Goal: Obtain resource: Download file/media

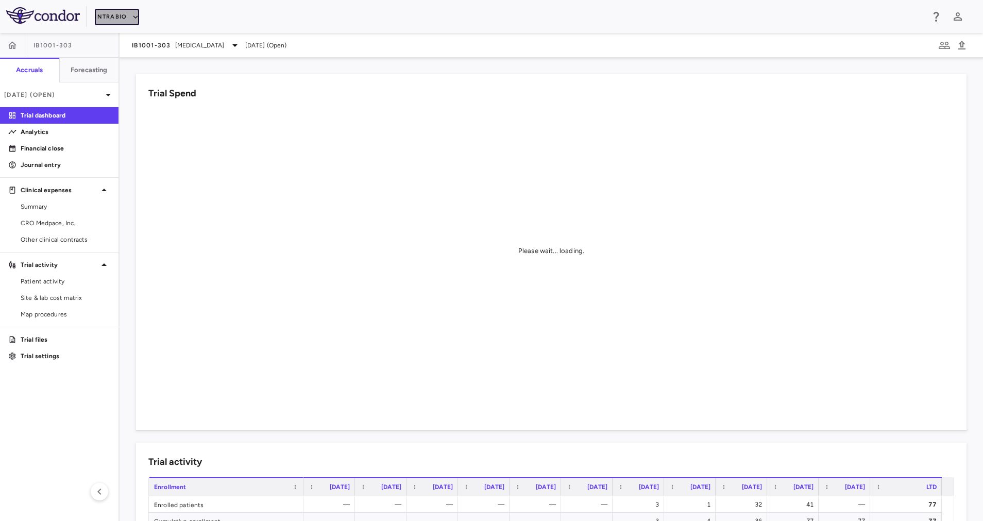
click at [118, 17] on button "IntraBio" at bounding box center [117, 17] width 44 height 16
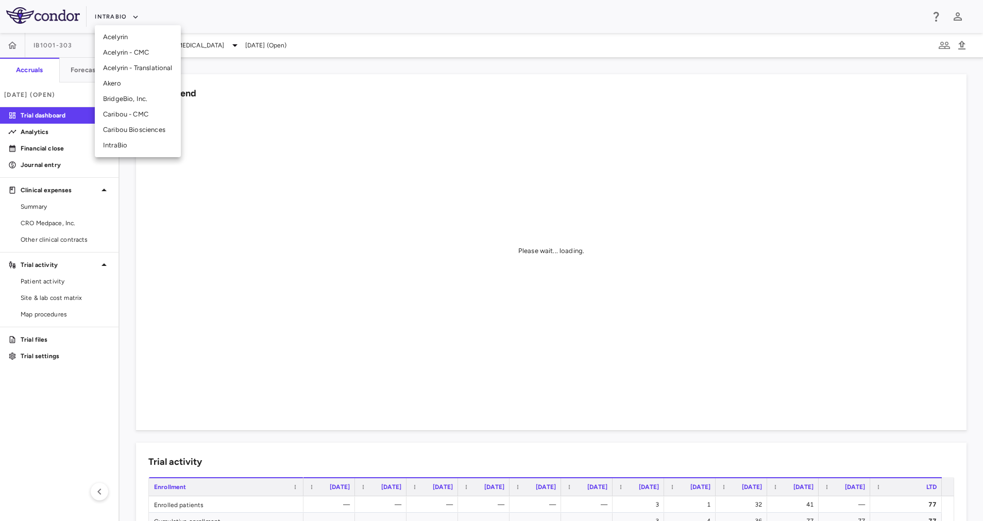
click at [142, 97] on li "BridgeBio, Inc." at bounding box center [138, 98] width 86 height 15
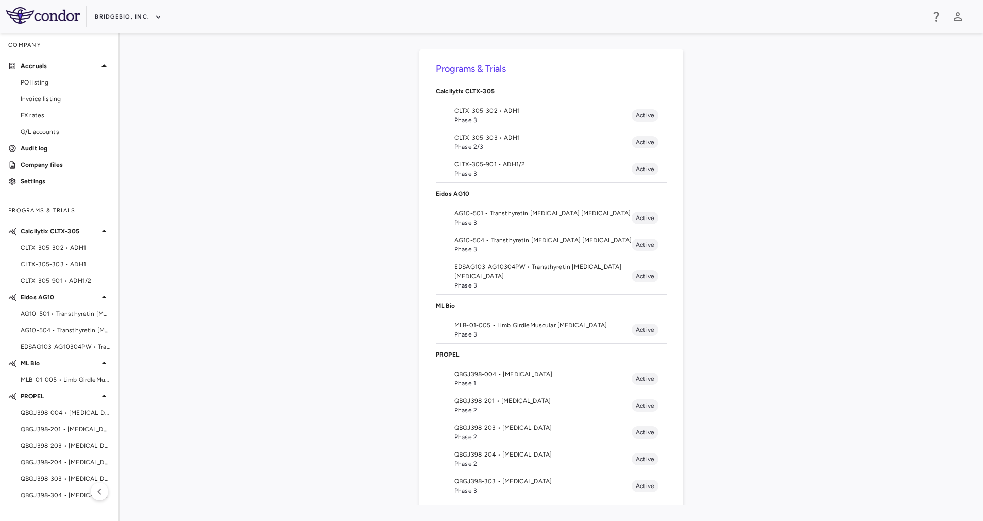
click at [551, 430] on span "QBGJ398-203 • [MEDICAL_DATA]" at bounding box center [542, 427] width 177 height 9
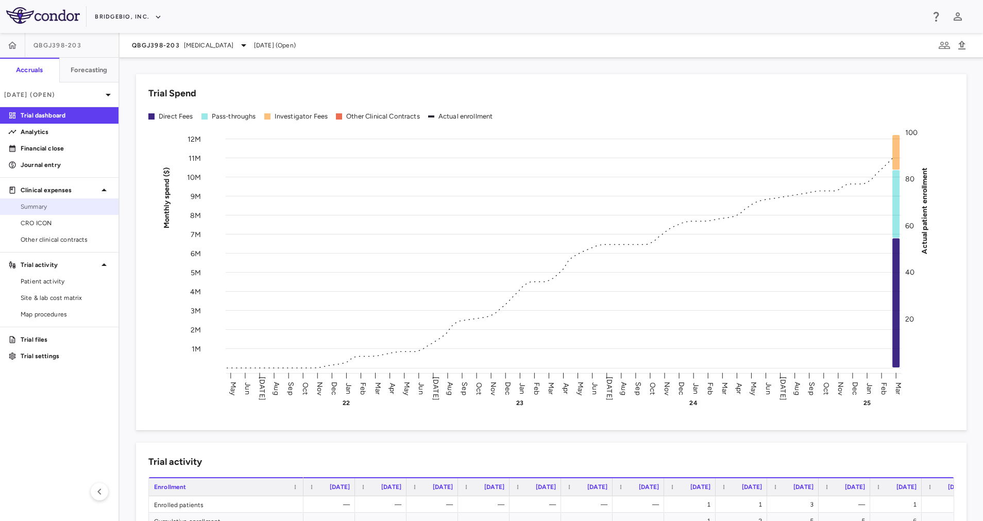
click at [48, 209] on span "Summary" at bounding box center [66, 206] width 90 height 9
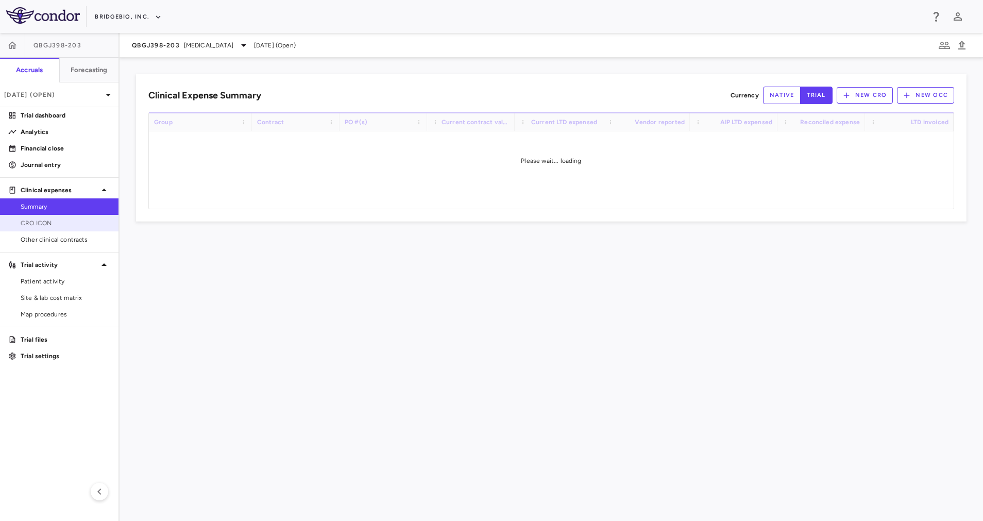
click at [57, 223] on span "CRO ICON" at bounding box center [66, 222] width 90 height 9
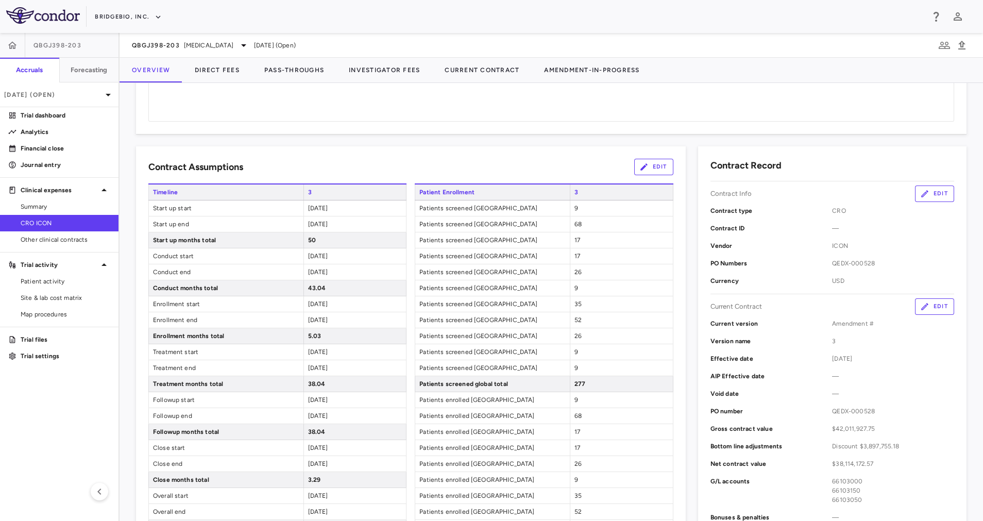
scroll to position [111, 0]
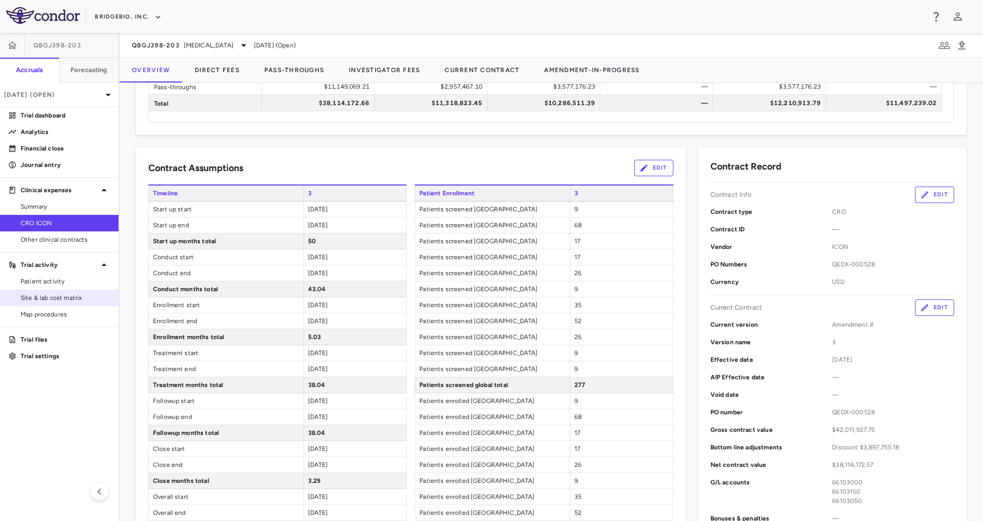
click at [40, 294] on span "Site & lab cost matrix" at bounding box center [66, 297] width 90 height 9
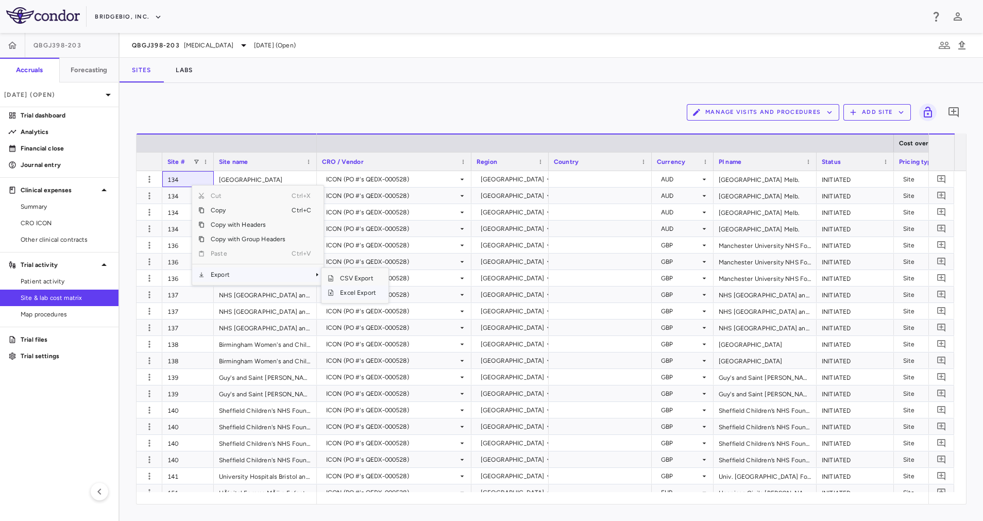
click at [362, 291] on span "Excel Export" at bounding box center [358, 292] width 48 height 14
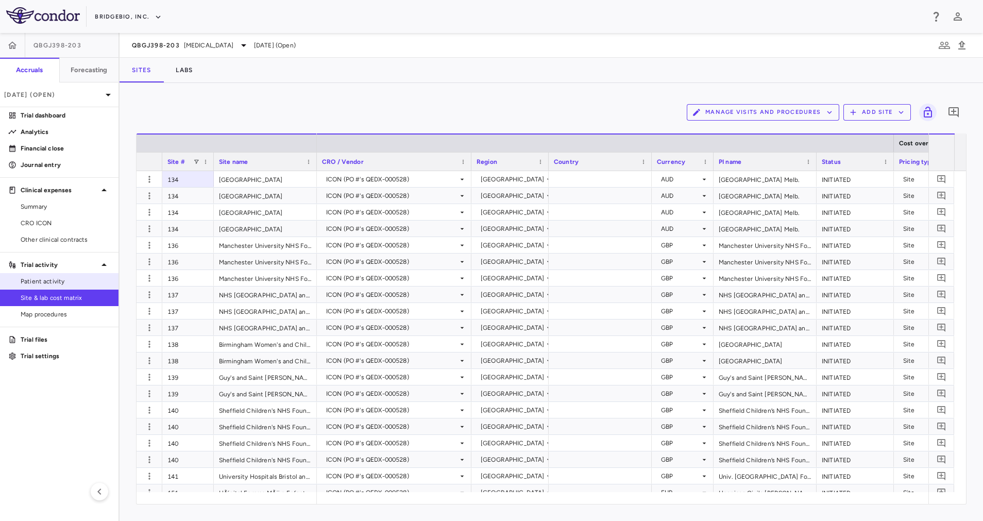
click at [74, 281] on span "Patient activity" at bounding box center [66, 281] width 90 height 9
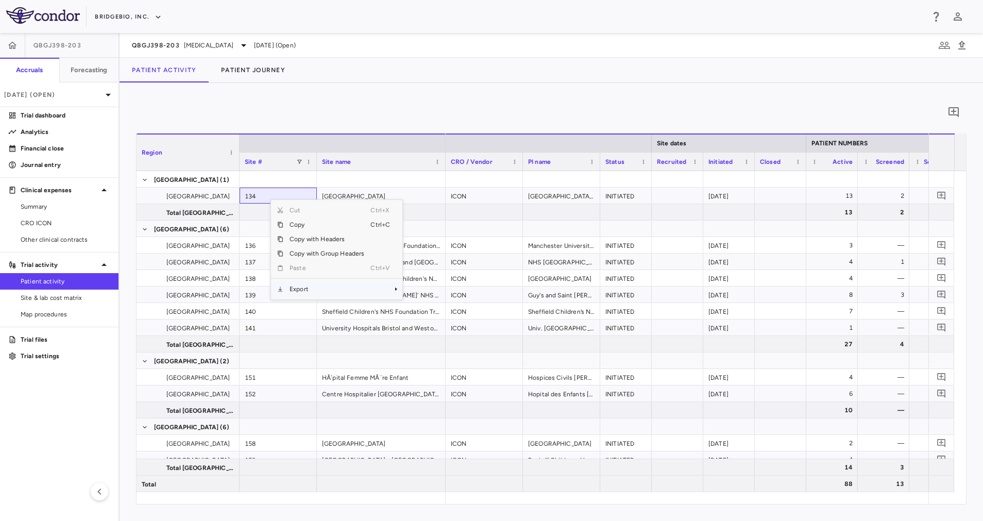
click at [321, 291] on span "Export" at bounding box center [326, 289] width 87 height 14
click at [433, 303] on span "Excel Export" at bounding box center [436, 307] width 48 height 14
click at [479, 66] on div "Patient Activity Patient Journey" at bounding box center [550, 70] width 863 height 25
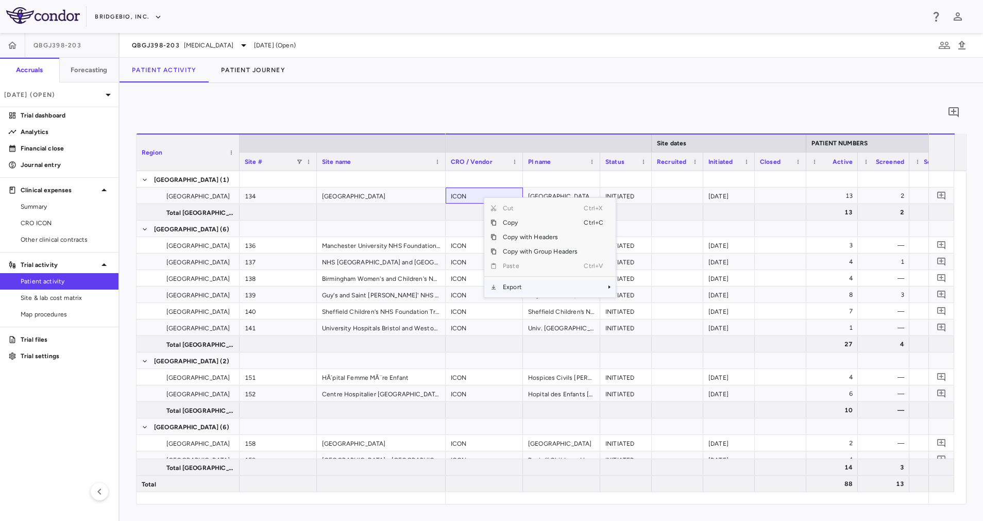
click at [557, 288] on span "Export" at bounding box center [539, 287] width 87 height 14
click at [662, 305] on span "Excel Export" at bounding box center [650, 305] width 48 height 14
click at [436, 94] on div "0 Region Drag here to set column labels Region Site # Site name 13" at bounding box center [550, 302] width 863 height 438
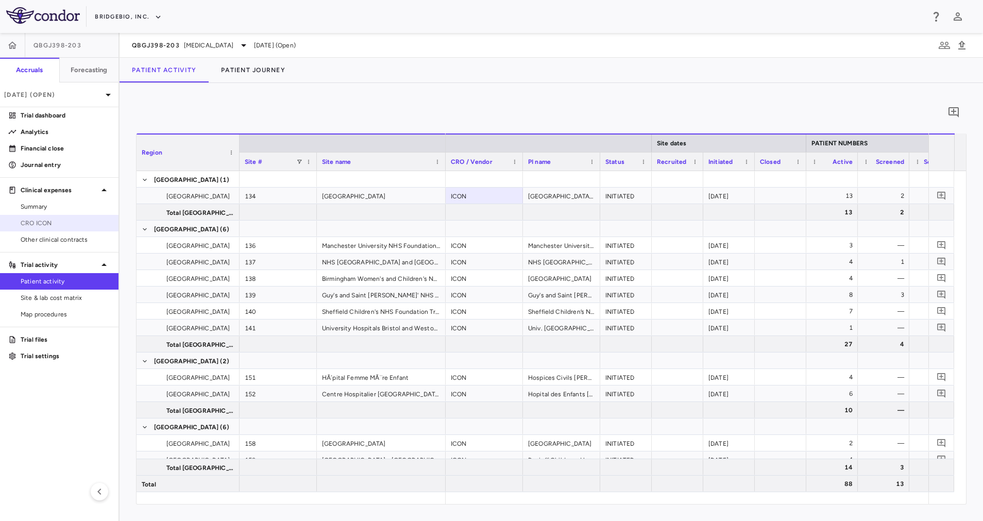
click at [36, 220] on span "CRO ICON" at bounding box center [66, 222] width 90 height 9
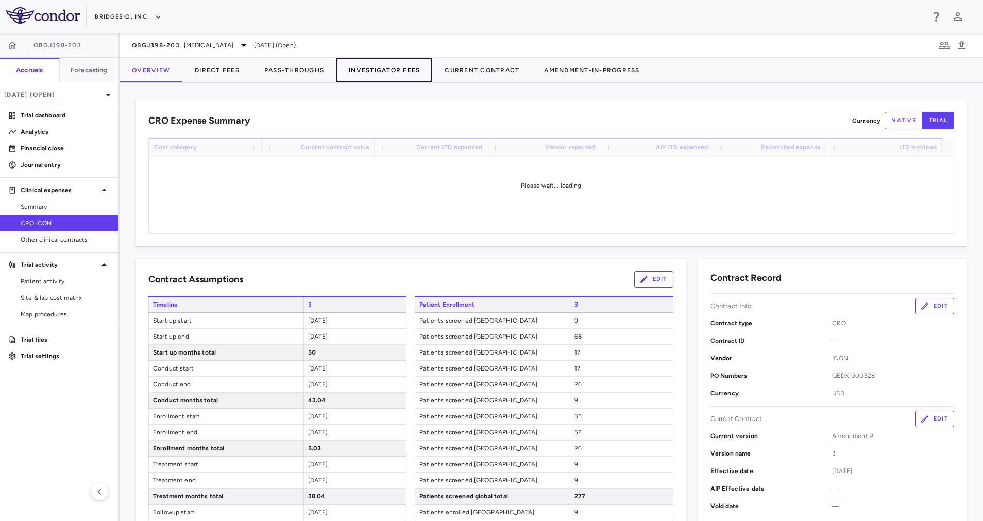
drag, startPoint x: 389, startPoint y: 71, endPoint x: 395, endPoint y: 77, distance: 8.7
click at [390, 70] on button "Investigator Fees" at bounding box center [384, 70] width 96 height 25
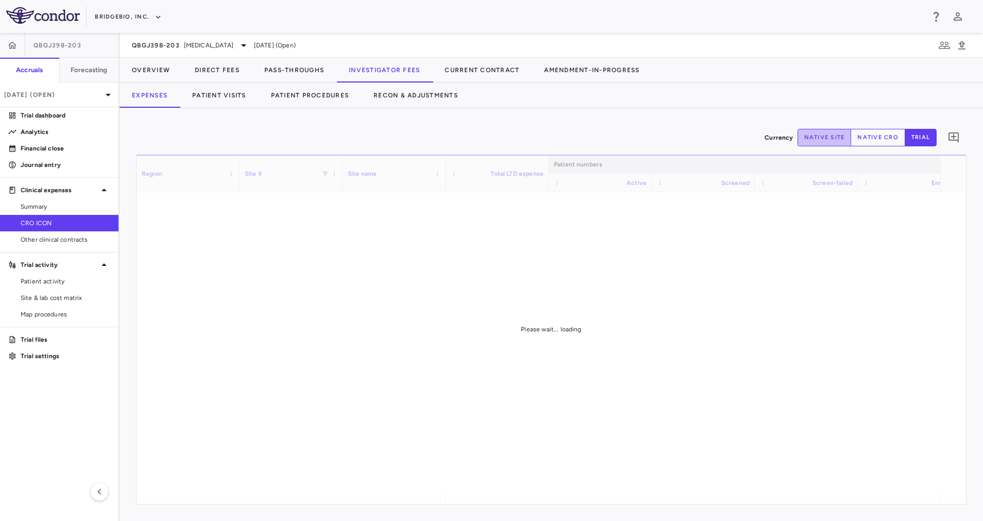
click at [808, 141] on button "native site" at bounding box center [824, 138] width 54 height 18
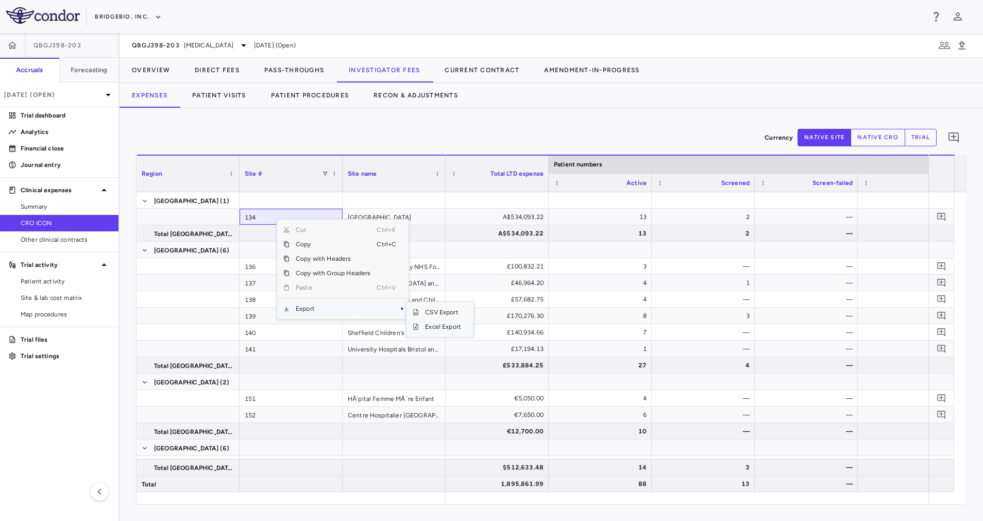
click at [434, 330] on span "Excel Export" at bounding box center [443, 326] width 48 height 14
click at [502, 135] on div "Currency native site native cro trial 0" at bounding box center [551, 138] width 830 height 26
click at [926, 134] on button "trial" at bounding box center [920, 138] width 32 height 18
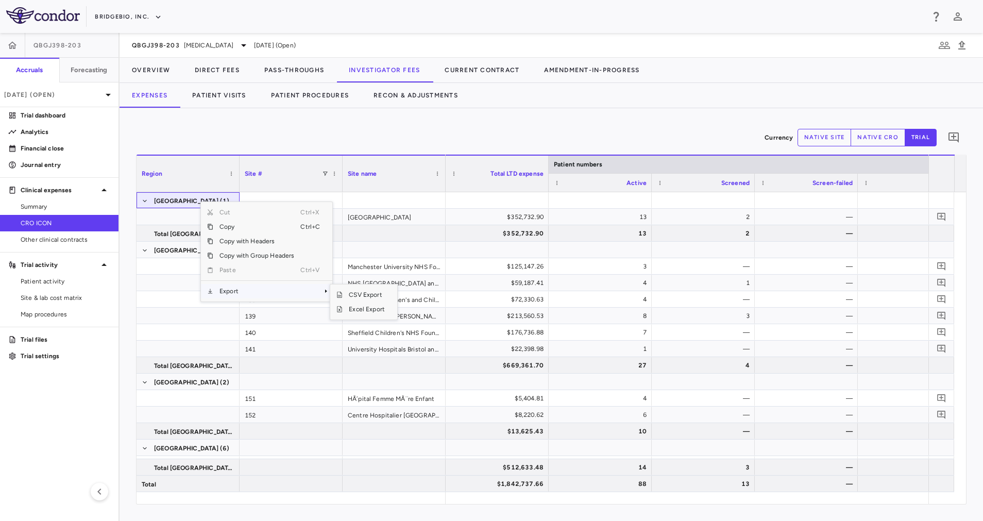
click at [248, 291] on span "Export" at bounding box center [256, 291] width 87 height 14
click at [371, 306] on span "Excel Export" at bounding box center [366, 309] width 48 height 14
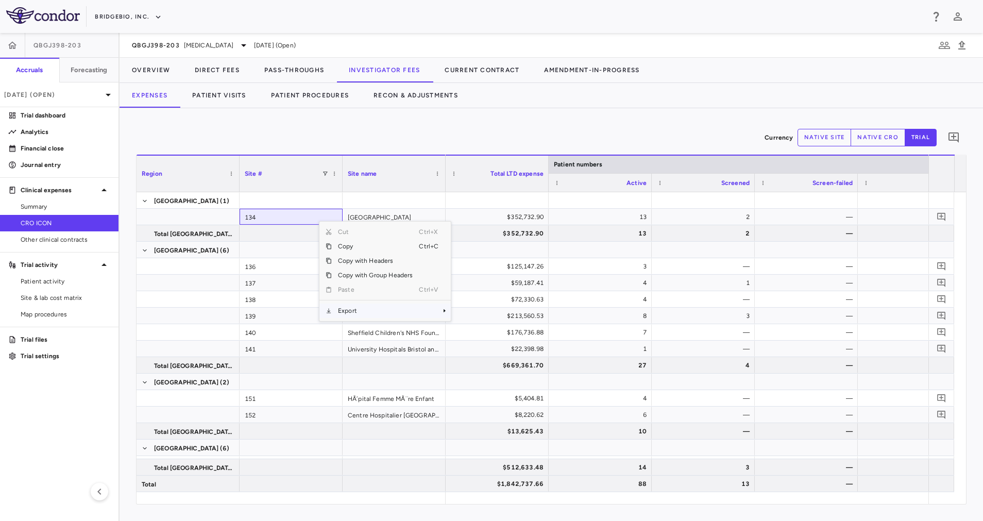
click at [375, 308] on span "Export" at bounding box center [375, 310] width 87 height 14
click at [480, 325] on span "Excel Export" at bounding box center [485, 328] width 48 height 14
click at [432, 137] on div "Currency native site native cro trial 0" at bounding box center [551, 138] width 830 height 26
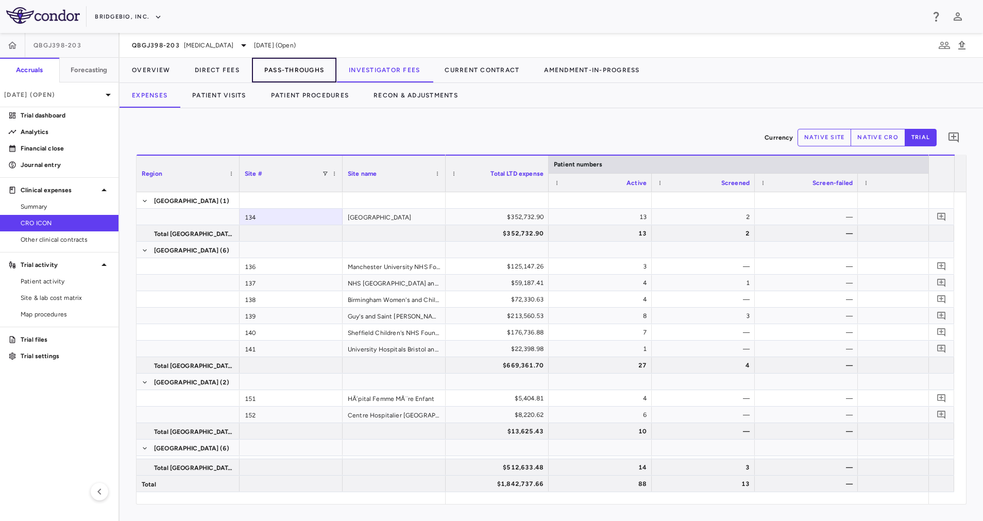
click at [284, 68] on button "Pass-Throughs" at bounding box center [294, 70] width 84 height 25
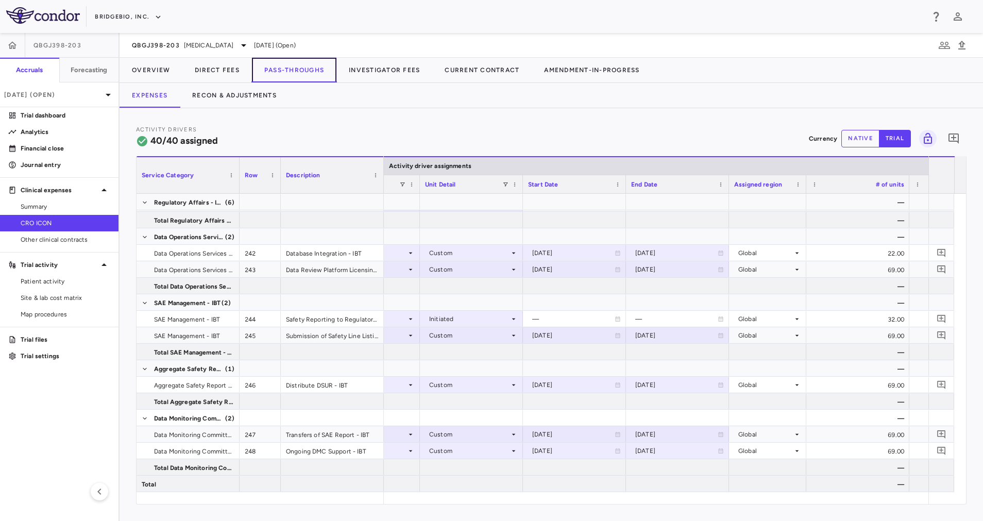
scroll to position [0, 818]
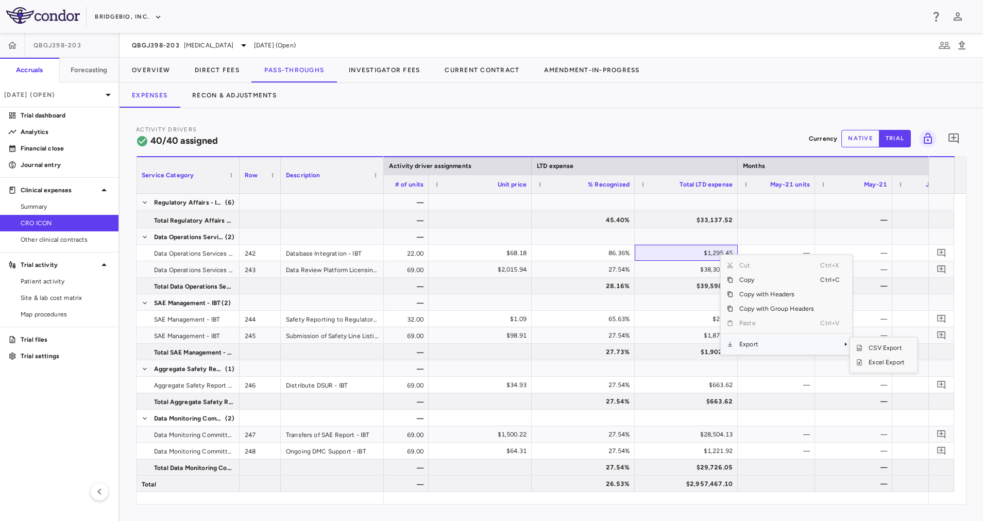
click at [767, 345] on span "Export" at bounding box center [776, 344] width 87 height 14
click at [899, 360] on span "Excel Export" at bounding box center [886, 362] width 48 height 14
click at [215, 89] on button "Recon & Adjustments" at bounding box center [234, 95] width 109 height 25
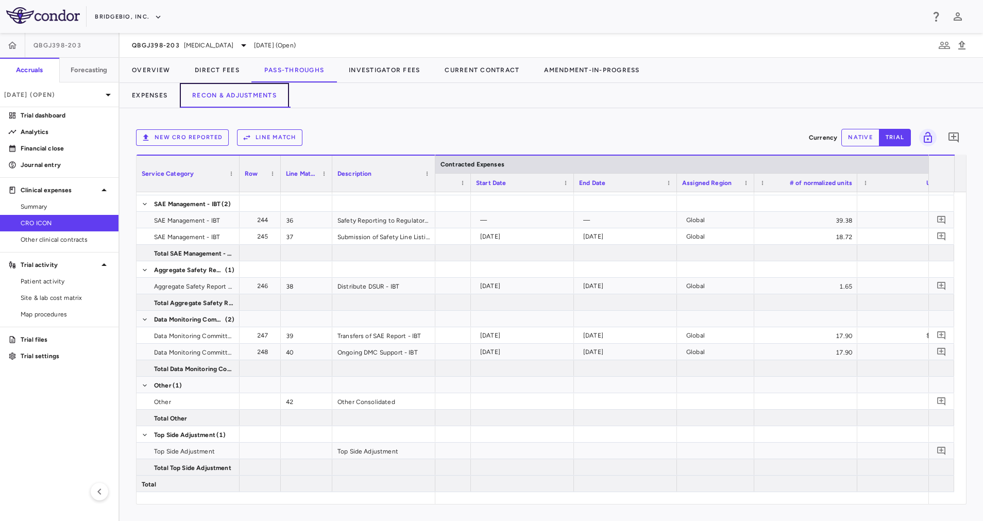
scroll to position [0, 463]
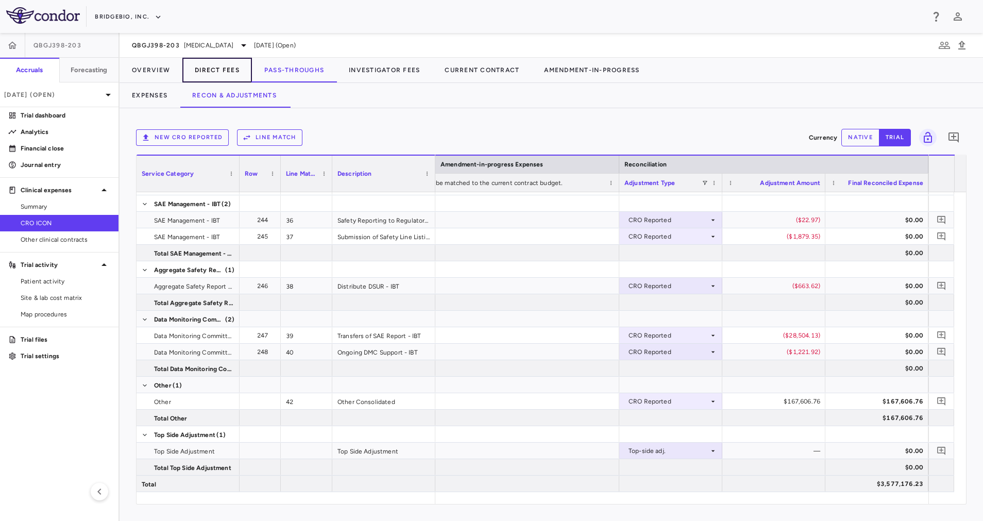
click at [233, 67] on button "Direct Fees" at bounding box center [217, 70] width 70 height 25
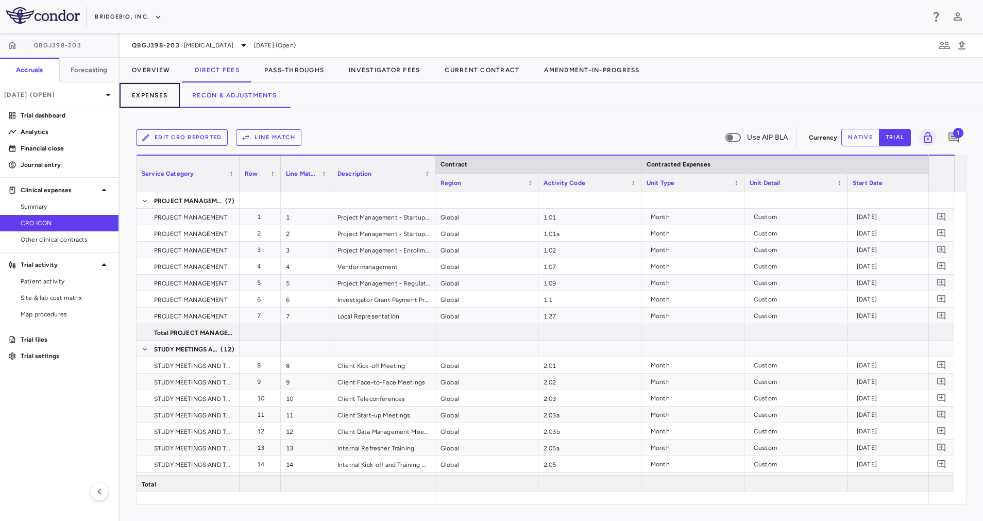
click at [161, 100] on button "Expenses" at bounding box center [149, 95] width 60 height 25
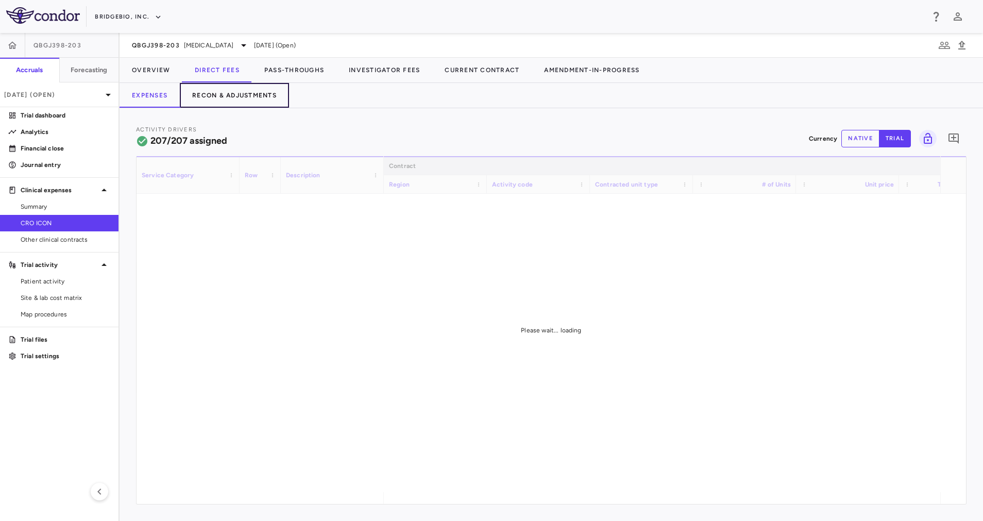
click at [246, 104] on button "Recon & Adjustments" at bounding box center [234, 95] width 109 height 25
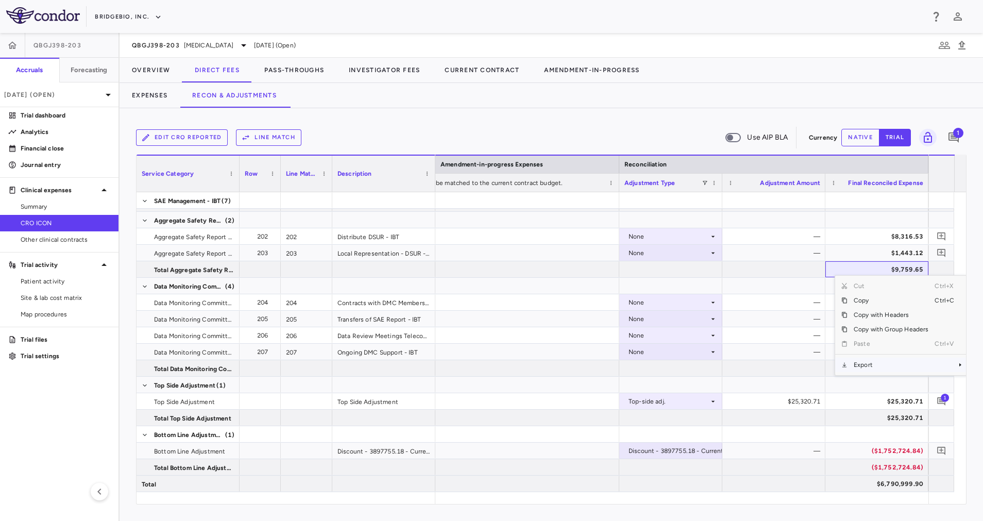
click at [864, 372] on div "Cut Ctrl+X Copy Ctrl+C Copy with Headers Copy with Group Headers Paste Ctrl+V E…" at bounding box center [900, 324] width 131 height 99
click at [863, 364] on span "Export" at bounding box center [890, 364] width 87 height 14
click at [783, 382] on span "Excel Export" at bounding box center [805, 382] width 48 height 14
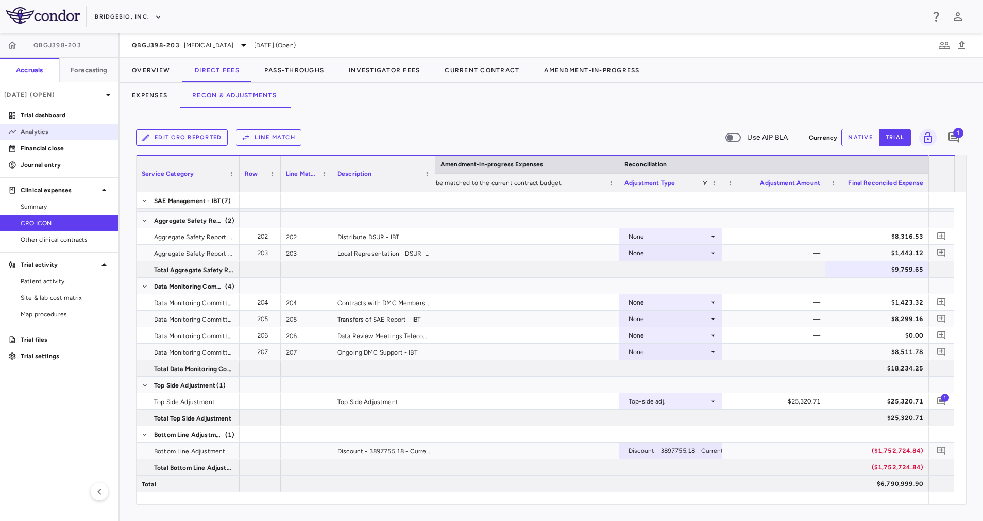
click at [34, 127] on p "Analytics" at bounding box center [66, 131] width 90 height 9
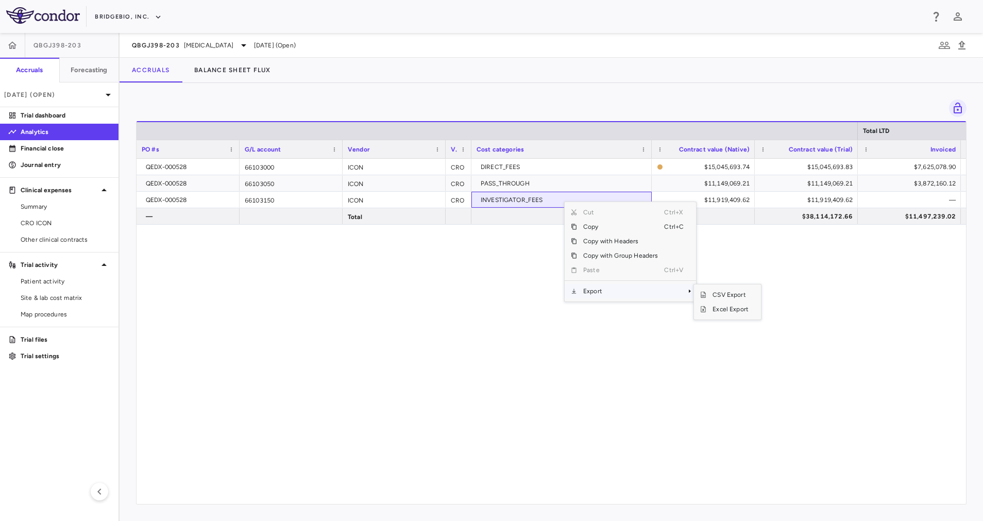
click at [609, 286] on span "Export" at bounding box center [620, 291] width 87 height 14
click at [670, 296] on span "Context Menu" at bounding box center [675, 291] width 23 height 14
click at [713, 307] on span "Excel Export" at bounding box center [730, 309] width 48 height 14
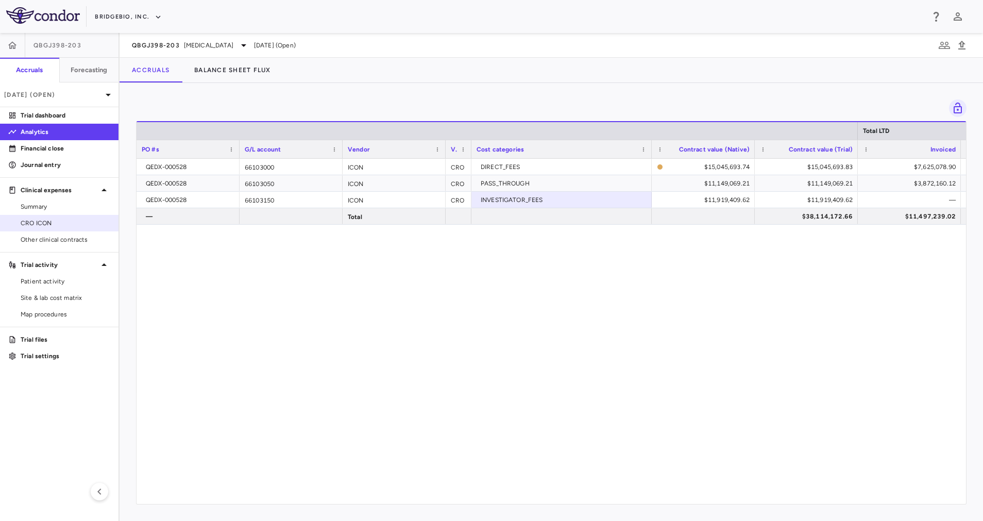
click at [62, 227] on span "CRO ICON" at bounding box center [66, 222] width 90 height 9
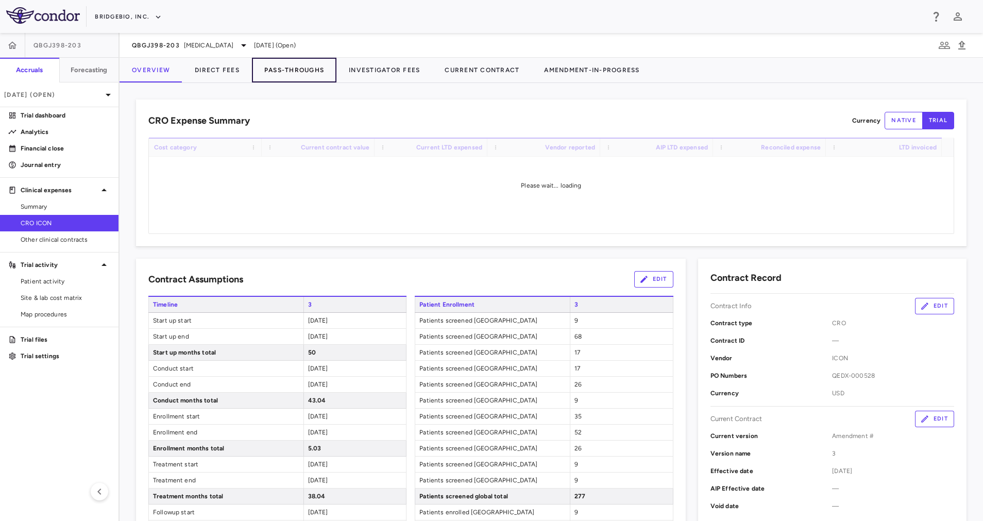
drag, startPoint x: 274, startPoint y: 67, endPoint x: 275, endPoint y: 78, distance: 10.9
click at [274, 67] on button "Pass-Throughs" at bounding box center [294, 70] width 84 height 25
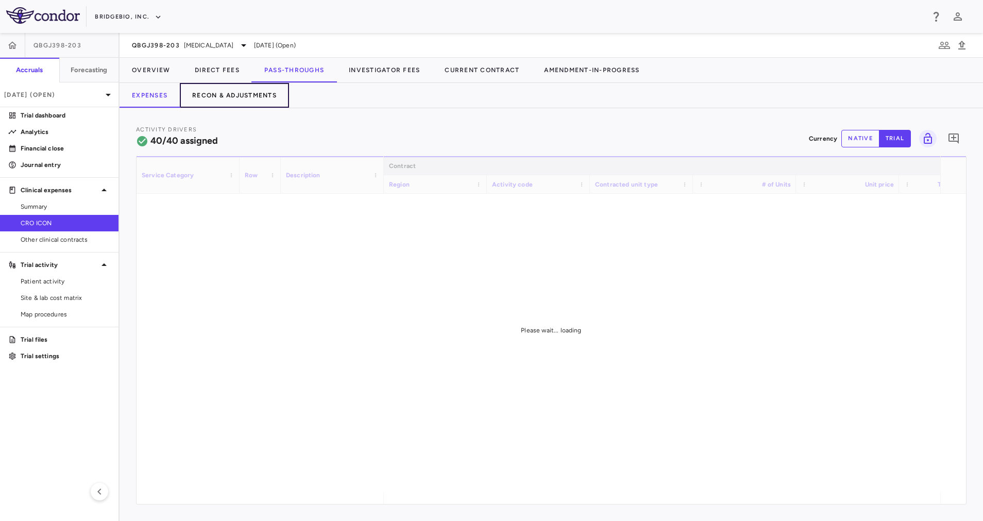
click at [233, 98] on button "Recon & Adjustments" at bounding box center [234, 95] width 109 height 25
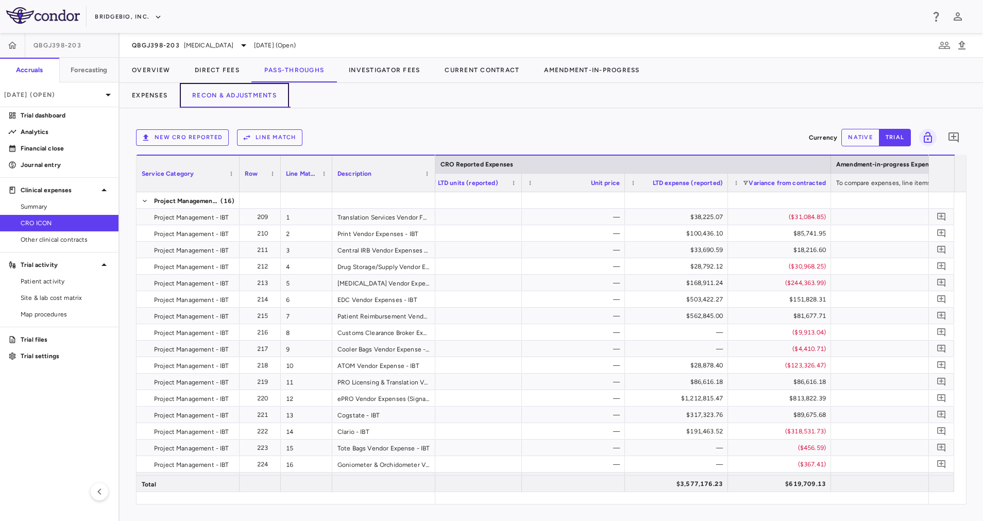
scroll to position [0, 1126]
click at [198, 47] on span "[MEDICAL_DATA]" at bounding box center [208, 45] width 49 height 9
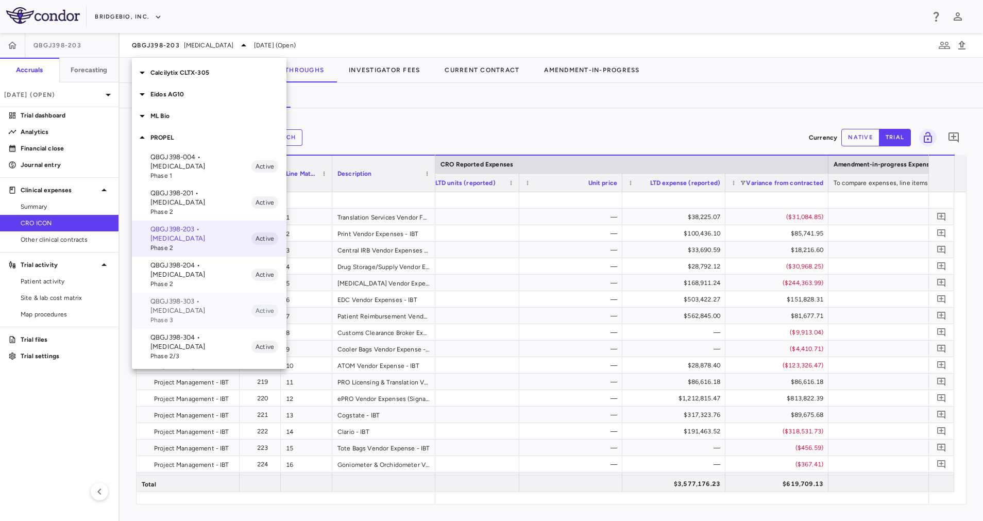
click at [215, 297] on p "QBGJ398-303 • [MEDICAL_DATA]" at bounding box center [200, 306] width 101 height 19
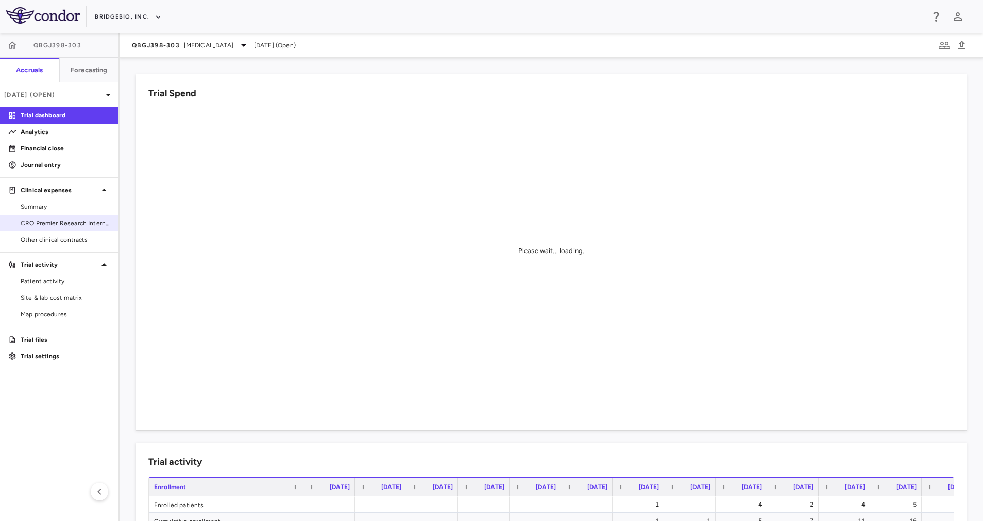
click at [58, 222] on span "CRO Premier Research International LLC" at bounding box center [66, 222] width 90 height 9
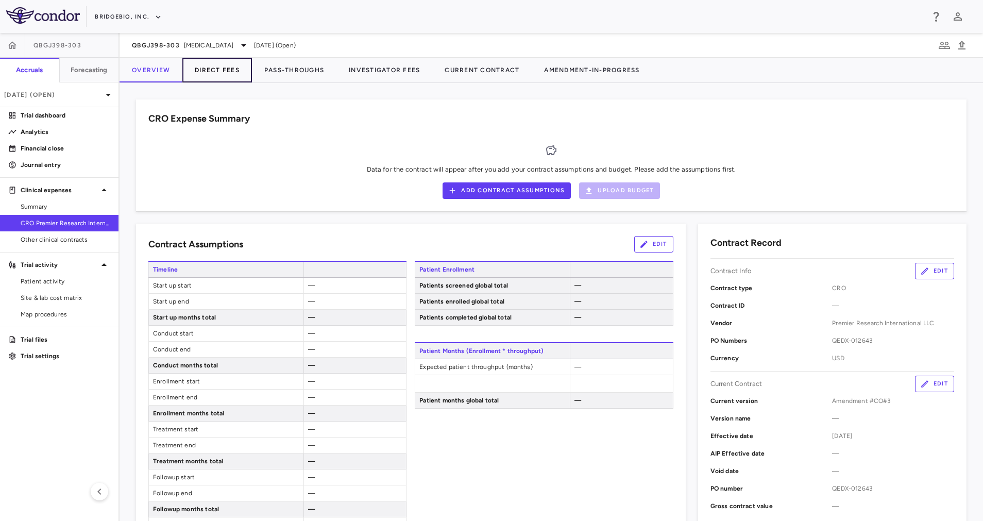
click at [234, 67] on button "Direct Fees" at bounding box center [217, 70] width 70 height 25
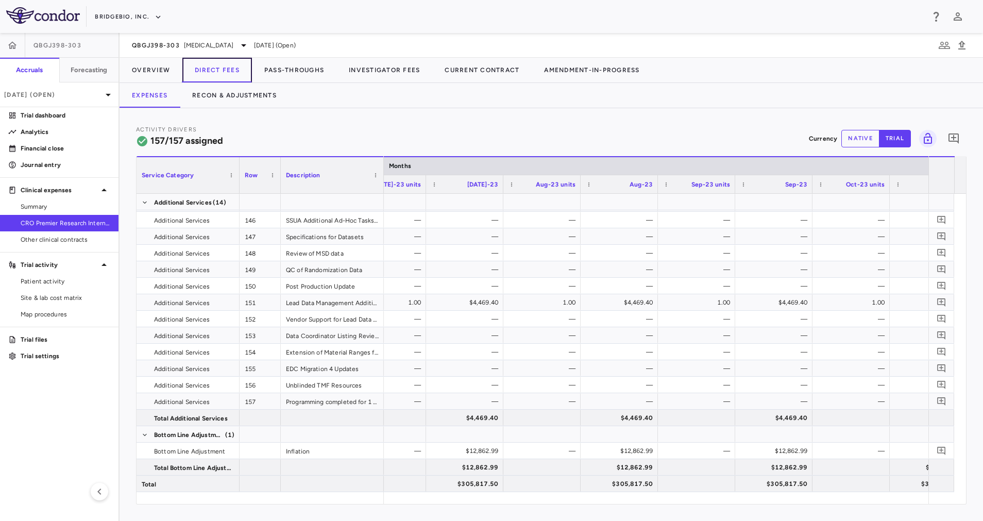
scroll to position [0, 1718]
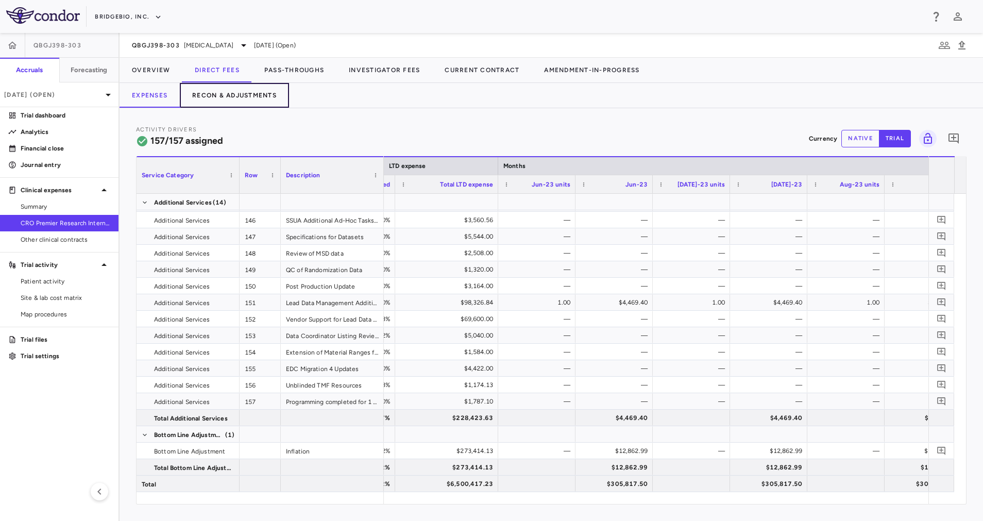
click at [257, 99] on button "Recon & Adjustments" at bounding box center [234, 95] width 109 height 25
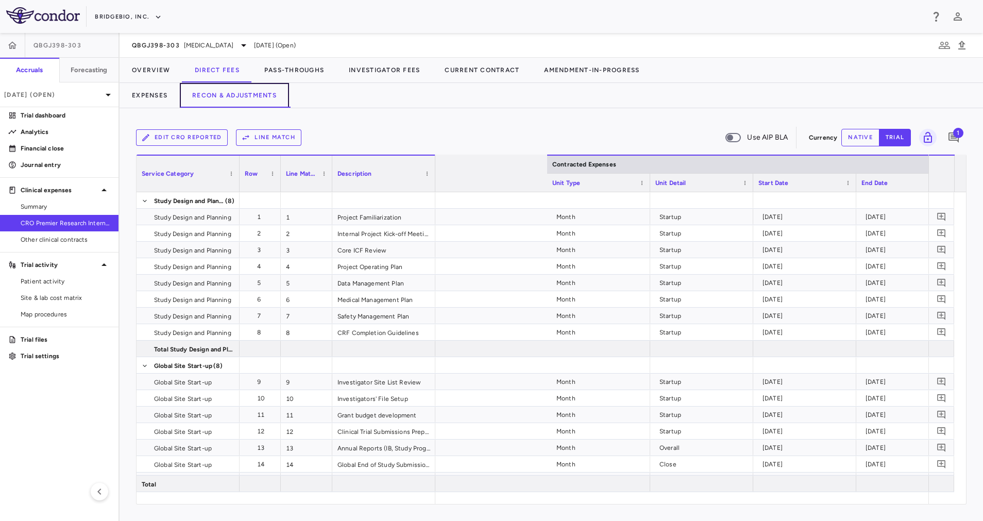
scroll to position [0, 644]
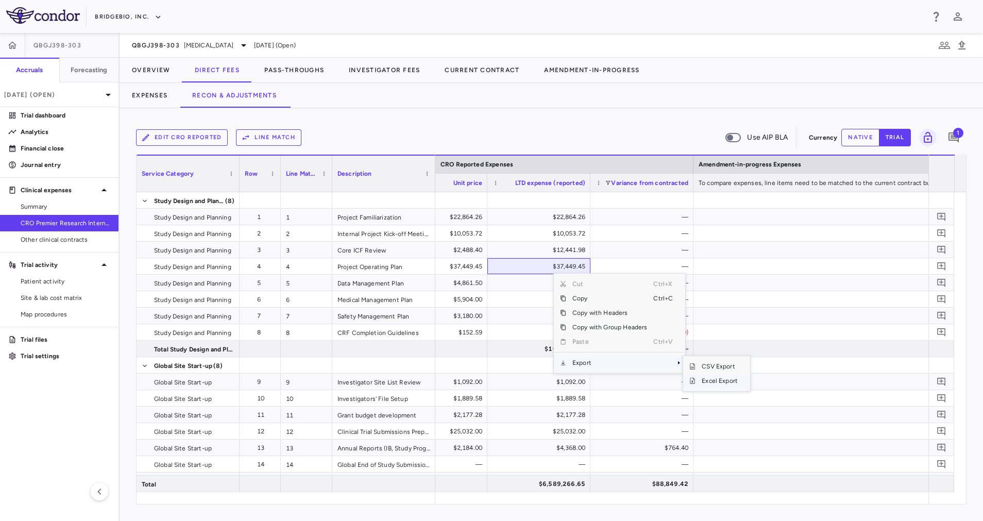
click at [732, 382] on span "Excel Export" at bounding box center [719, 380] width 48 height 14
click at [393, 128] on div "Edit CRO reported Line Match Use AIP BLA" at bounding box center [470, 138] width 668 height 22
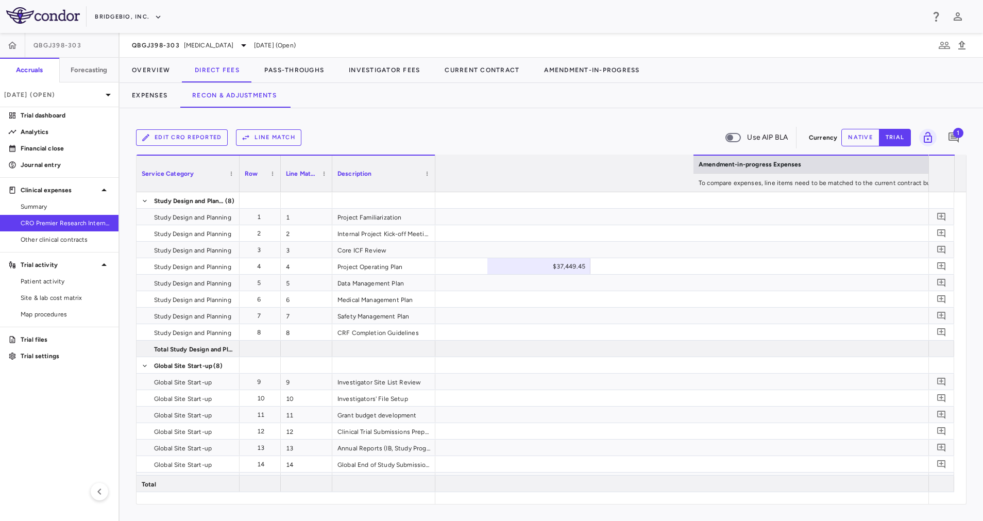
scroll to position [0, 1644]
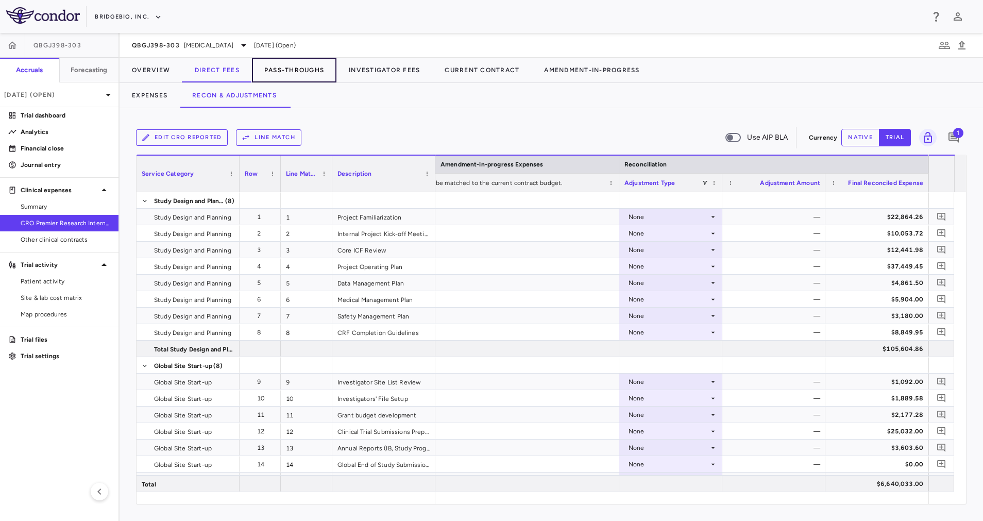
click at [287, 61] on button "Pass-Throughs" at bounding box center [294, 70] width 84 height 25
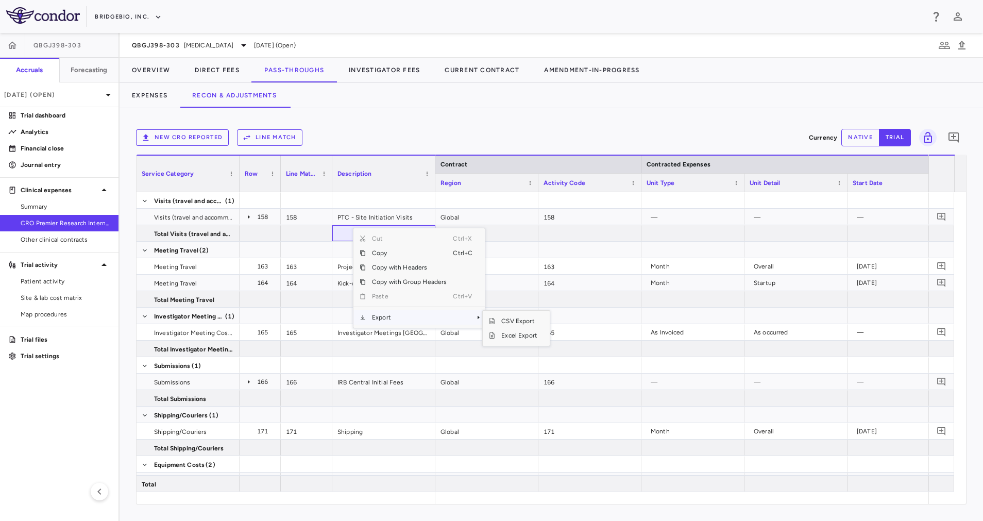
click at [442, 321] on span "Export" at bounding box center [409, 317] width 87 height 14
click at [526, 336] on span "Excel Export" at bounding box center [519, 335] width 48 height 14
click at [248, 220] on icon at bounding box center [249, 217] width 8 height 8
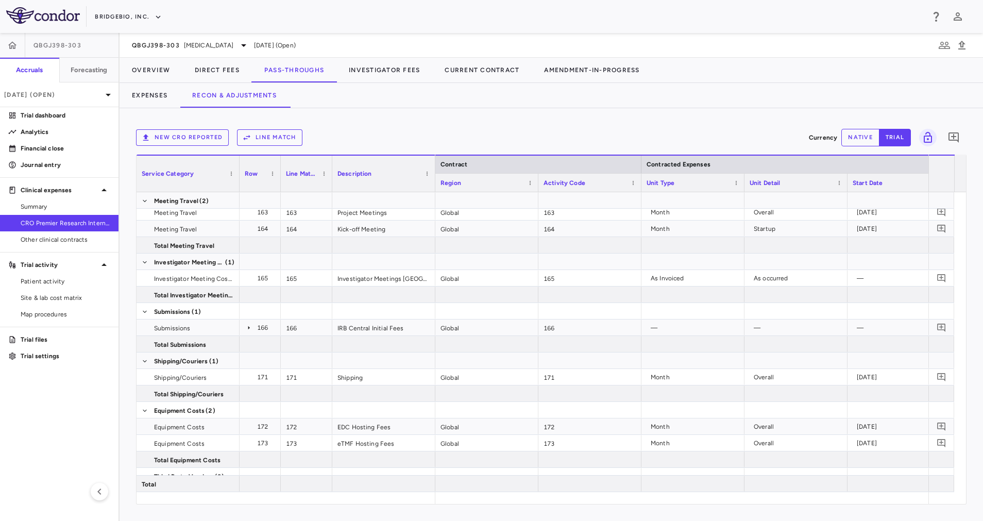
scroll to position [154, 0]
click at [251, 323] on icon at bounding box center [249, 326] width 8 height 8
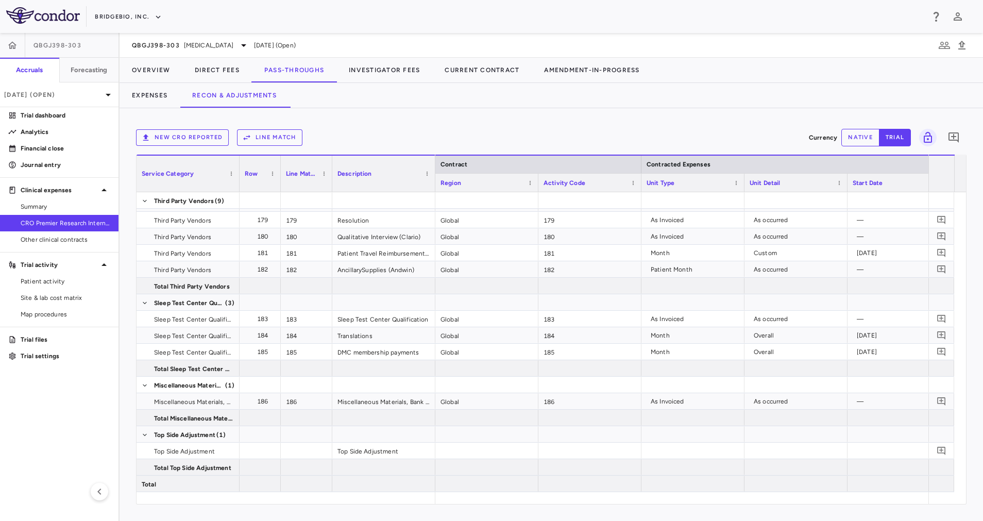
scroll to position [0, 0]
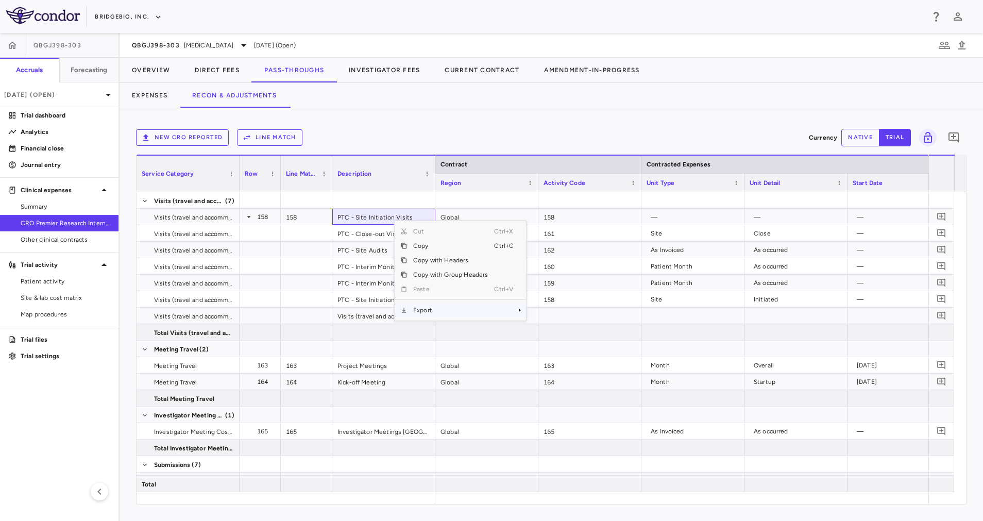
click at [467, 313] on span "Export" at bounding box center [450, 310] width 87 height 14
click at [572, 327] on span "Excel Export" at bounding box center [560, 328] width 48 height 14
click at [465, 115] on div "New CRO reported Line Match Currency native trial 0 Press SPACE to deselect thi…" at bounding box center [550, 314] width 863 height 412
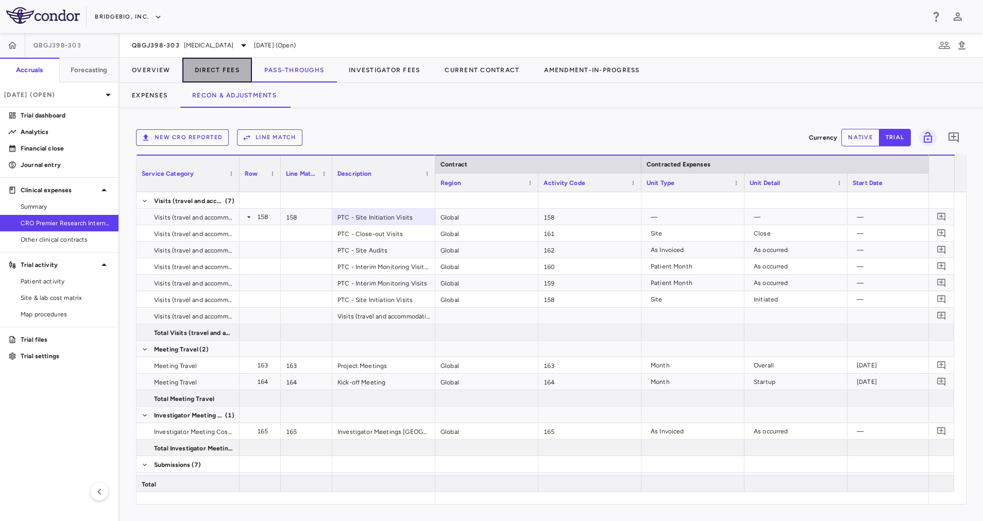
click at [217, 68] on button "Direct Fees" at bounding box center [217, 70] width 70 height 25
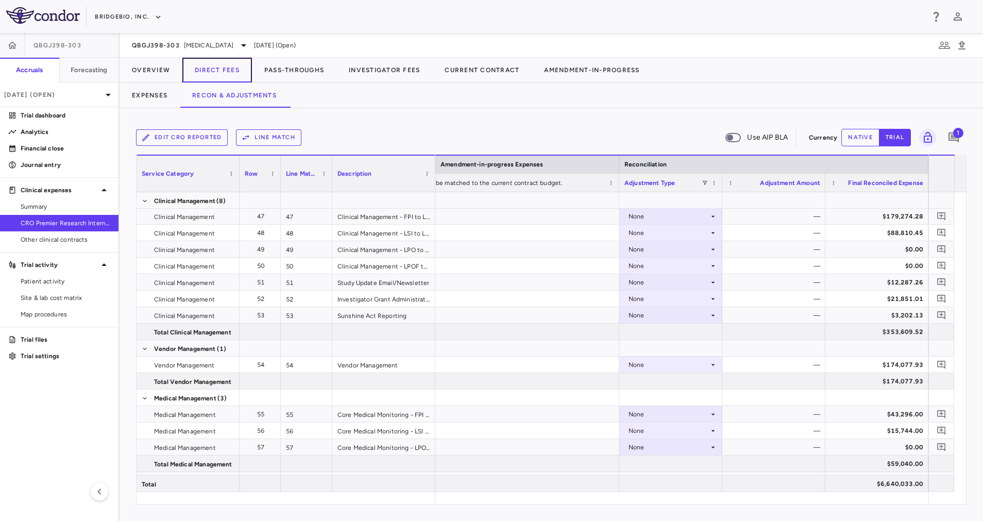
scroll to position [1031, 0]
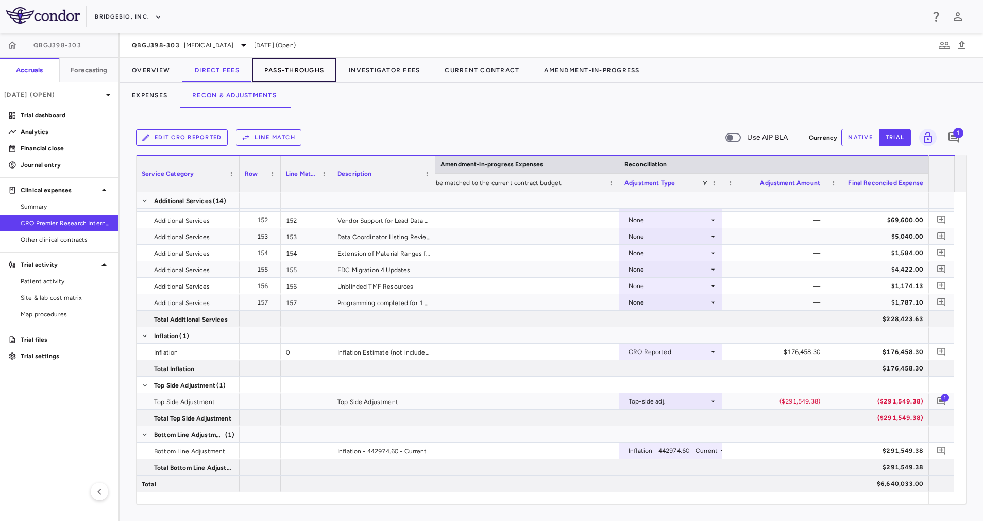
click at [316, 71] on button "Pass-Throughs" at bounding box center [294, 70] width 84 height 25
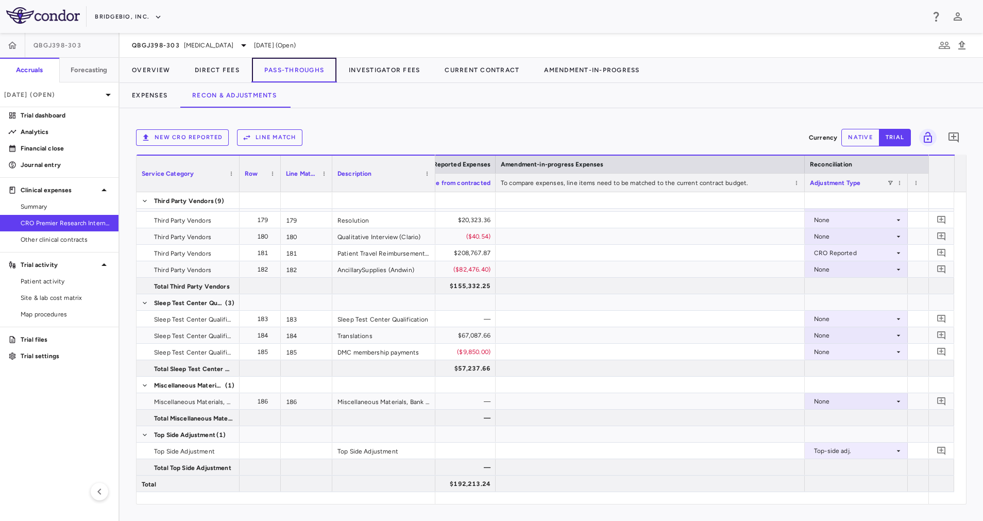
scroll to position [0, 1401]
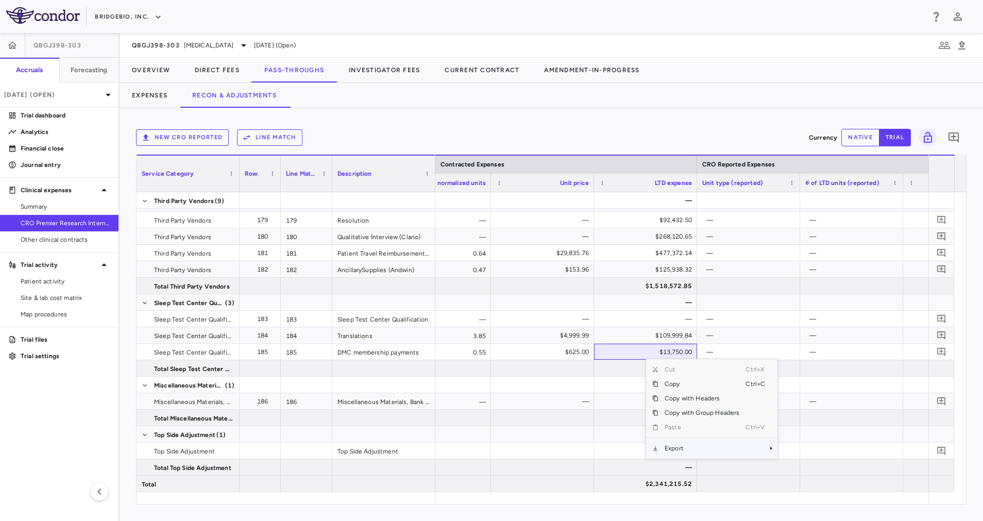
click at [696, 446] on span "Export" at bounding box center [701, 448] width 87 height 14
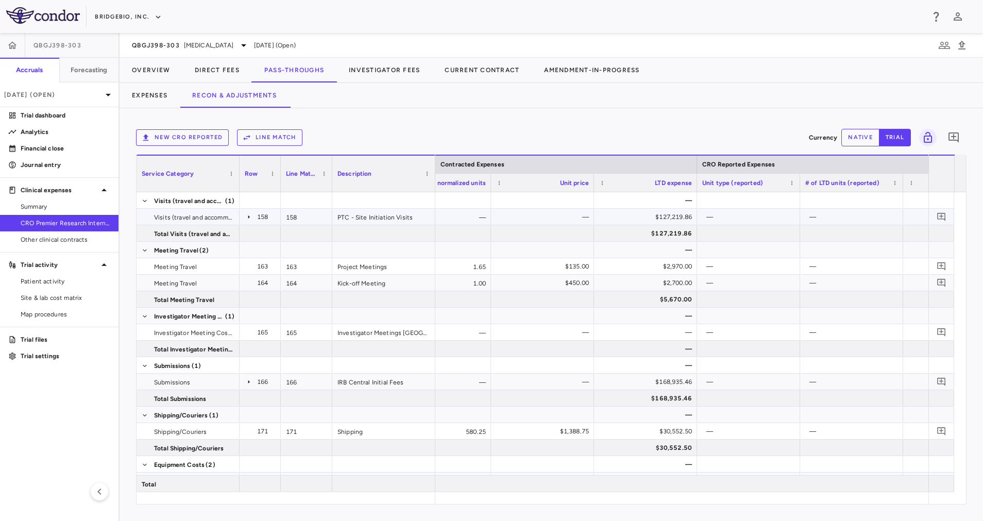
click at [247, 218] on icon at bounding box center [249, 217] width 8 height 8
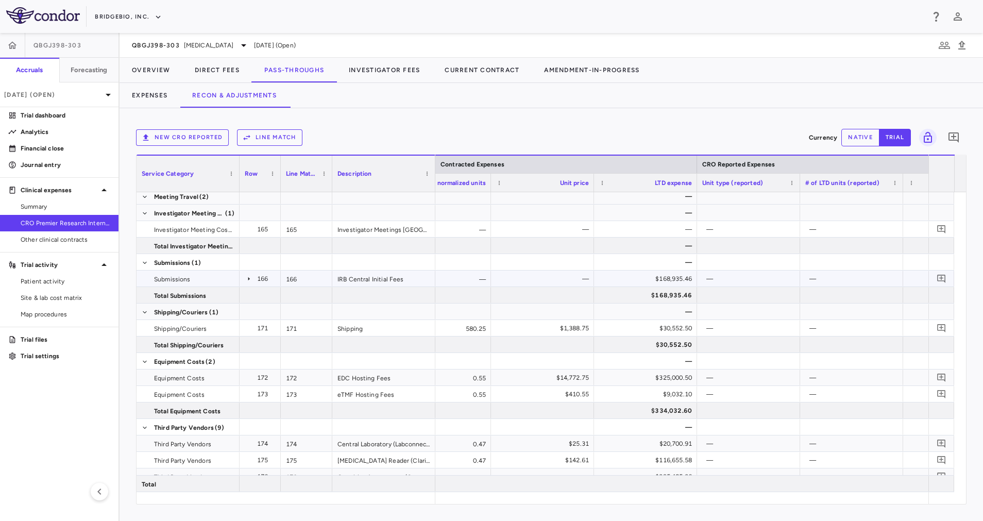
click at [251, 279] on icon at bounding box center [249, 278] width 8 height 8
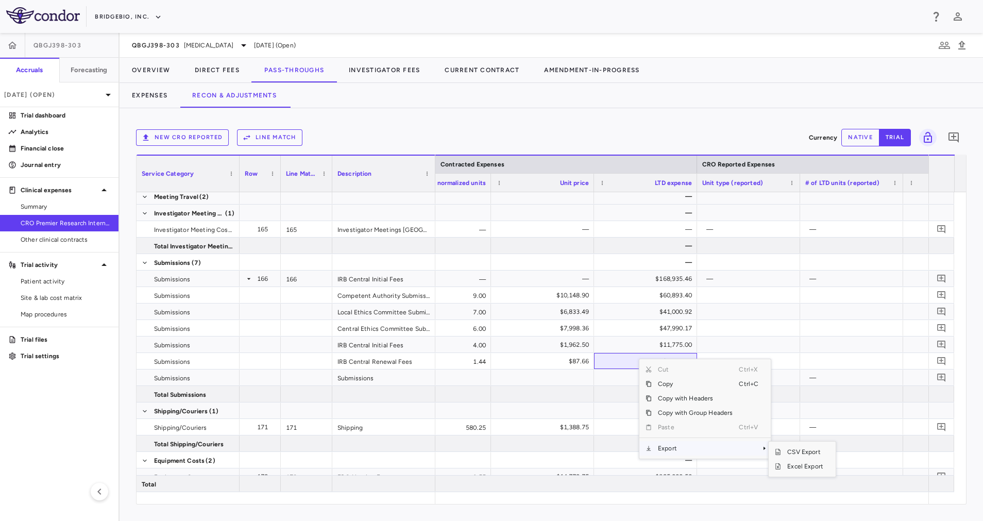
click at [682, 443] on span "Export" at bounding box center [694, 448] width 87 height 14
click at [787, 469] on span "Excel Export" at bounding box center [805, 466] width 48 height 14
